Goal: Navigation & Orientation: Find specific page/section

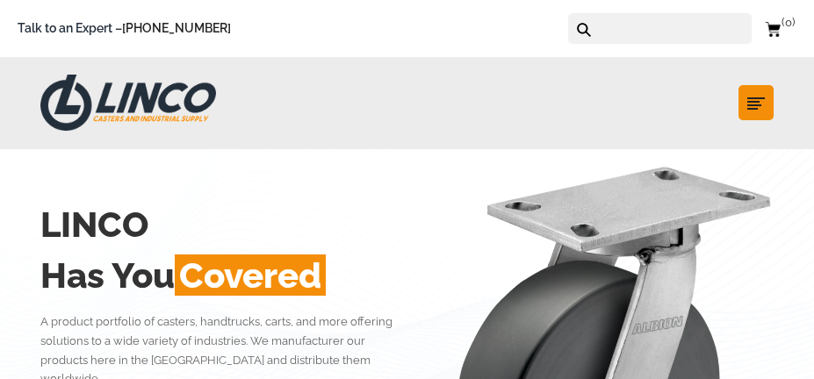
click at [770, 101] on button "submit" at bounding box center [755, 102] width 35 height 35
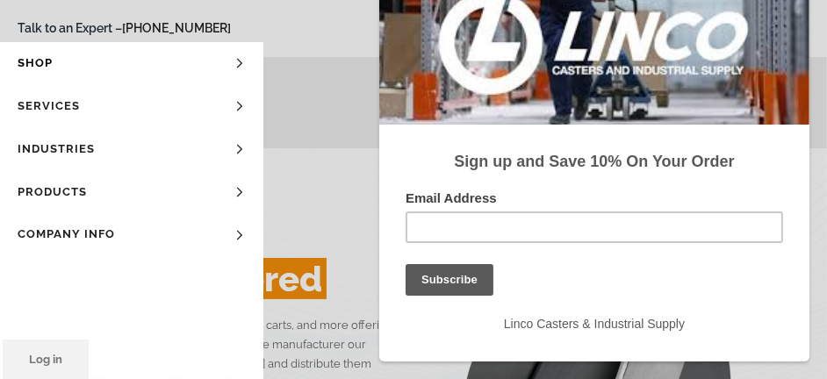
click at [81, 187] on link "Products" at bounding box center [131, 192] width 263 height 43
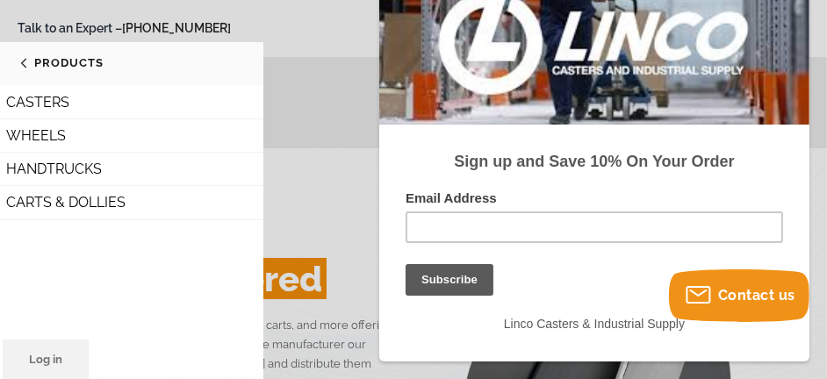
click at [66, 134] on link "WHEELS" at bounding box center [131, 135] width 263 height 33
click at [50, 132] on link "WHEELS" at bounding box center [131, 135] width 263 height 33
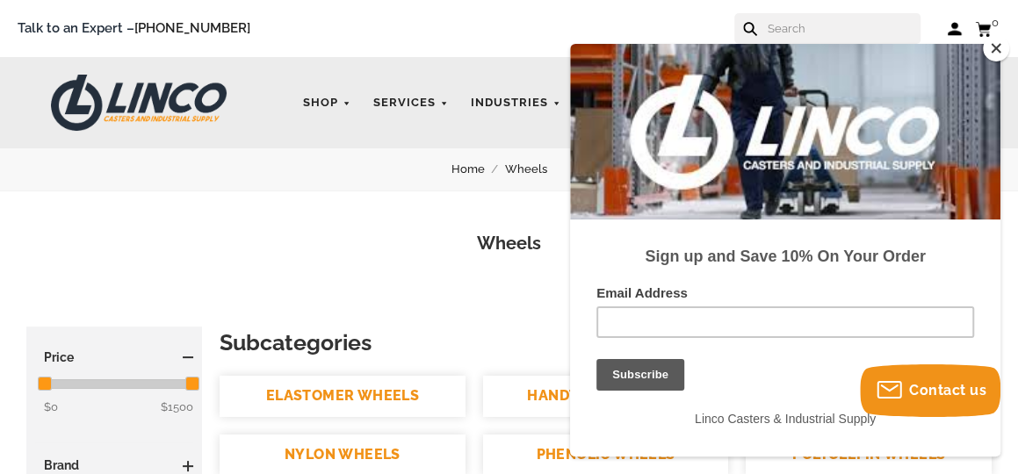
click at [813, 52] on button "Close" at bounding box center [995, 48] width 26 height 26
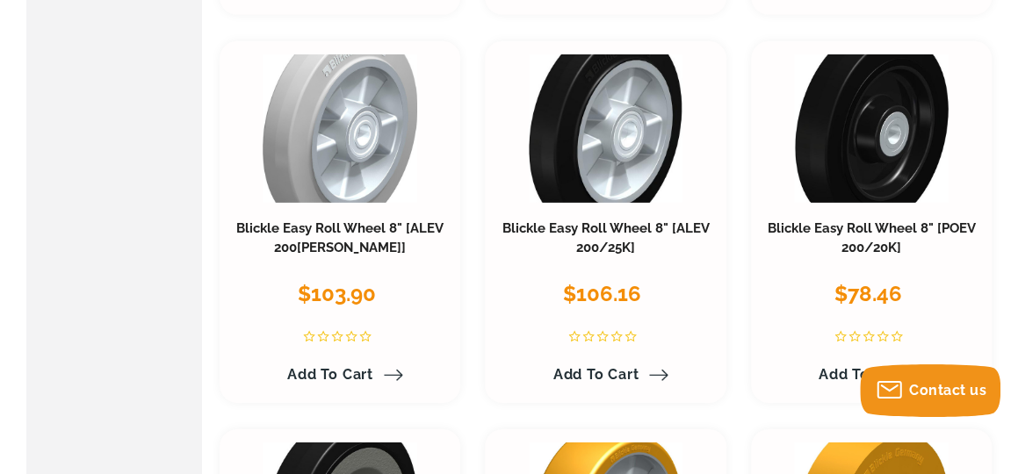
scroll to position [6658, 0]
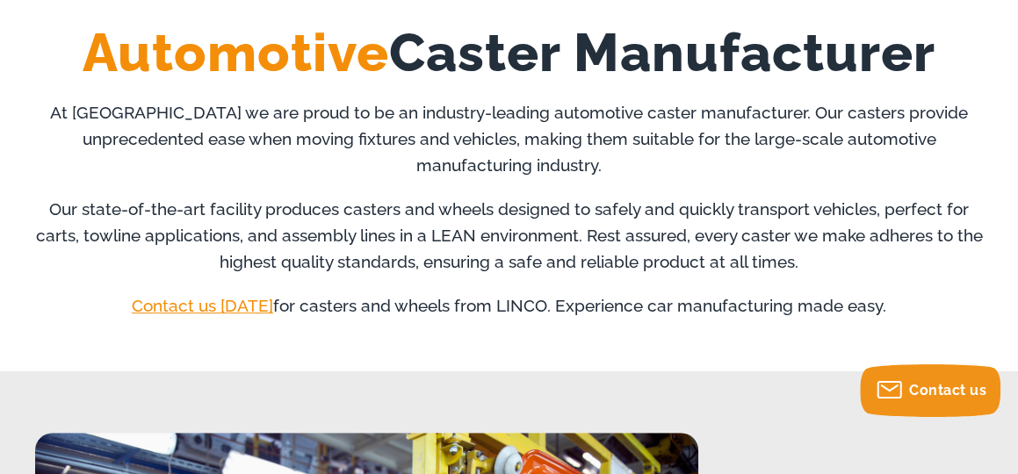
scroll to position [292, 0]
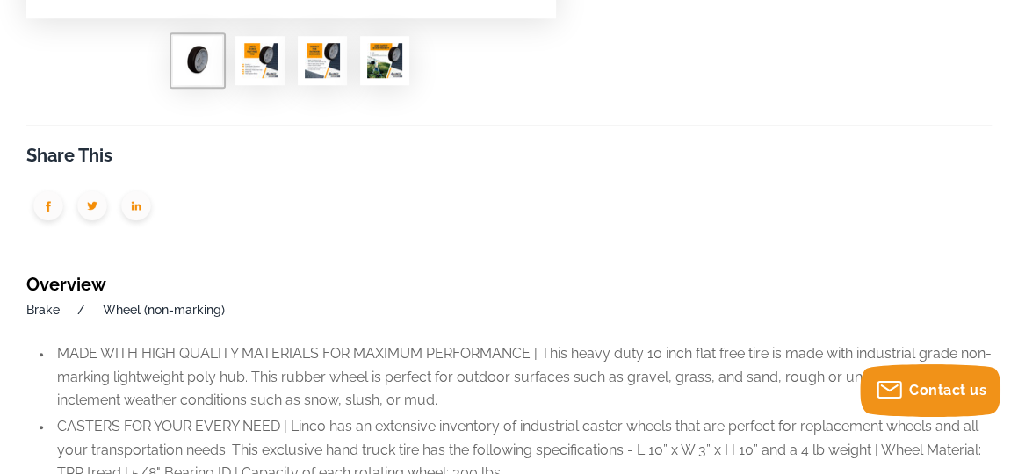
scroll to position [1024, 0]
